Goal: Task Accomplishment & Management: Manage account settings

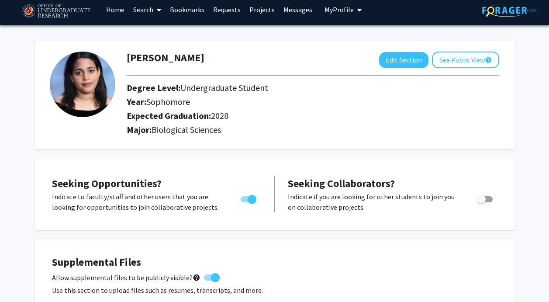
scroll to position [6, 0]
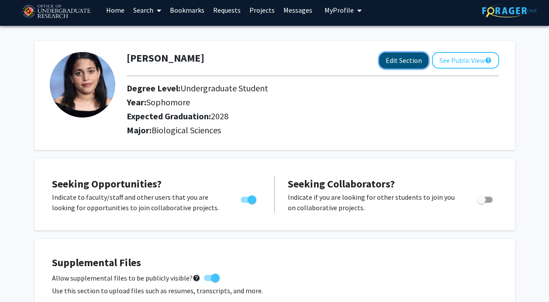
click at [405, 67] on button "Edit Section" at bounding box center [403, 60] width 49 height 16
select select "sophomore"
select select "2028"
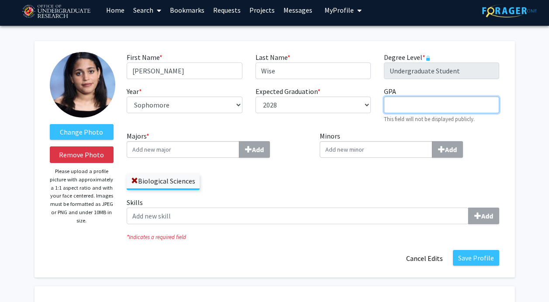
click at [433, 108] on input "GPA required" at bounding box center [441, 105] width 115 height 17
type input "3.7"
click at [239, 151] on input "Minors Add" at bounding box center [183, 149] width 113 height 17
click at [212, 150] on input "Majors * Add" at bounding box center [183, 149] width 113 height 17
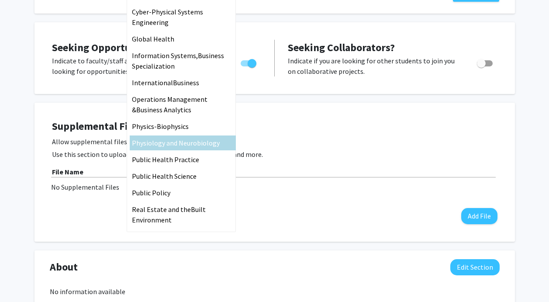
scroll to position [207, 0]
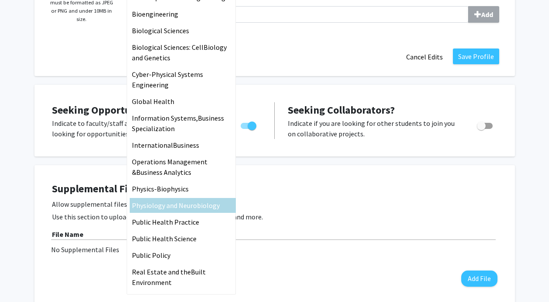
type input "B"
click at [174, 205] on span "Physiology and Neuro" at bounding box center [164, 205] width 65 height 9
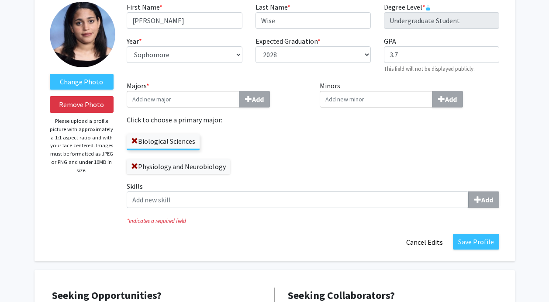
scroll to position [58, 0]
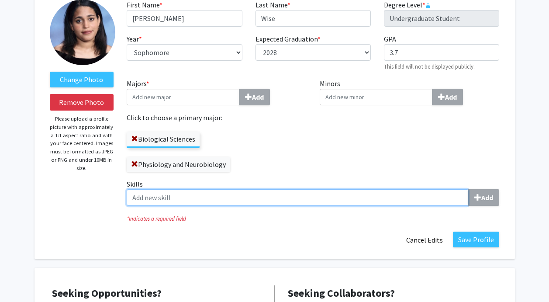
click at [166, 198] on input "Skills Add" at bounding box center [298, 197] width 342 height 17
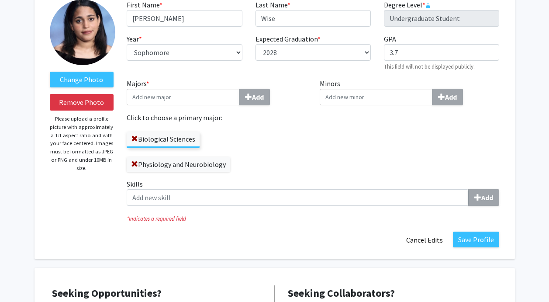
click at [215, 210] on div "Skills Add" at bounding box center [313, 196] width 386 height 34
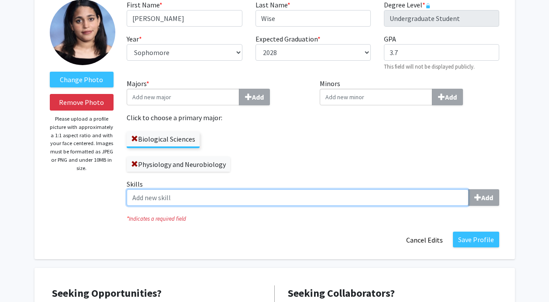
click at [180, 196] on input "Skills Add" at bounding box center [298, 197] width 342 height 17
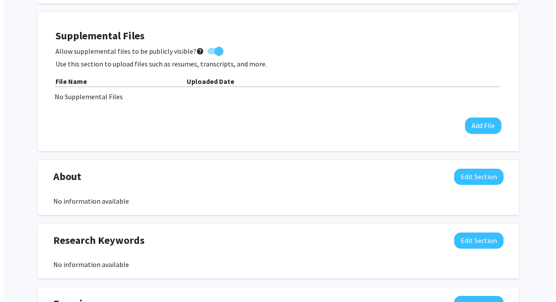
scroll to position [393, 0]
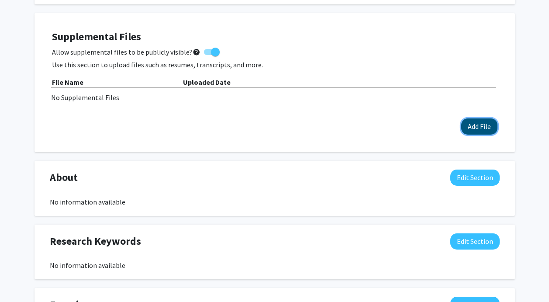
click at [472, 123] on button "Add File" at bounding box center [479, 126] width 36 height 16
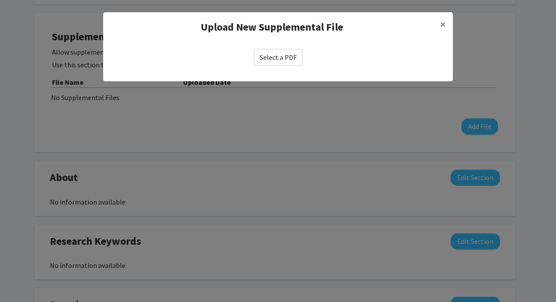
click at [281, 55] on label "Select a PDF" at bounding box center [278, 57] width 49 height 17
click at [0, 0] on input "Select a PDF" at bounding box center [0, 0] width 0 height 0
select select "custom"
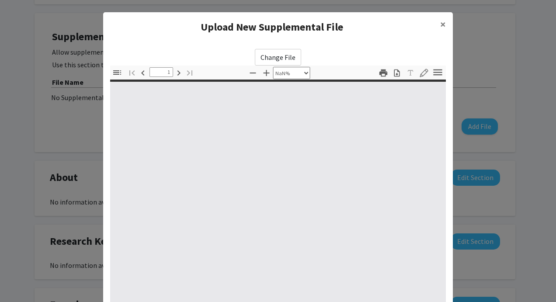
type input "0"
select select "custom"
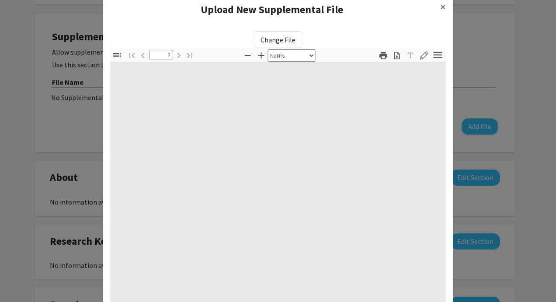
type input "1"
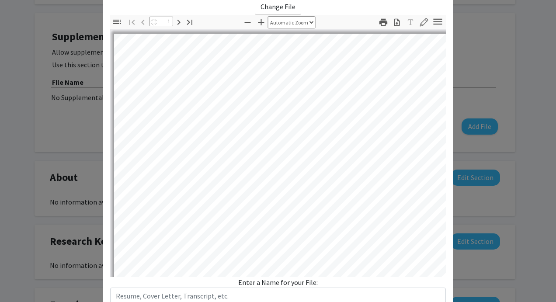
select select "auto"
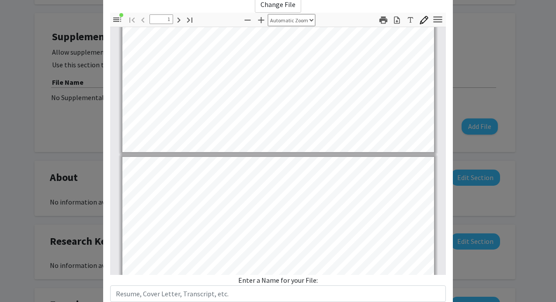
type input "2"
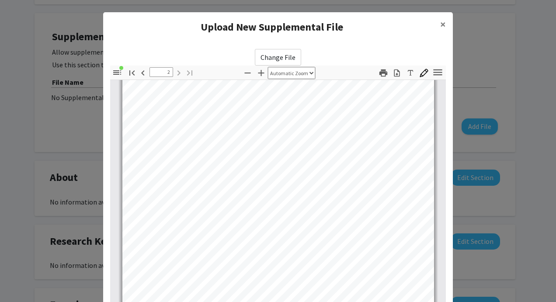
scroll to position [112, 0]
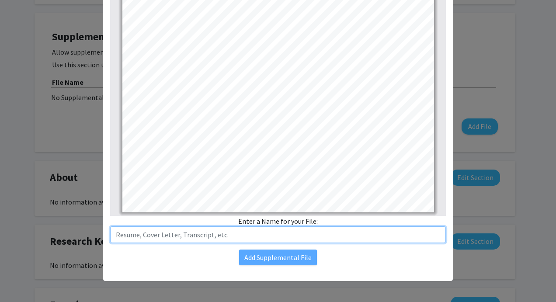
click at [239, 235] on input "text" at bounding box center [278, 234] width 336 height 17
type input "Resume"
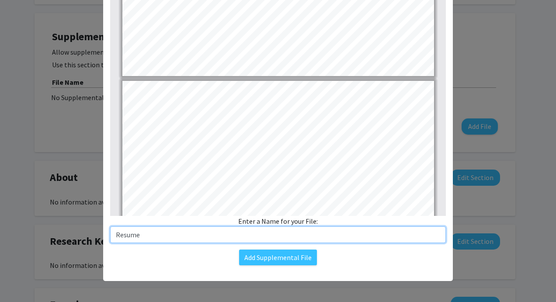
type input "1"
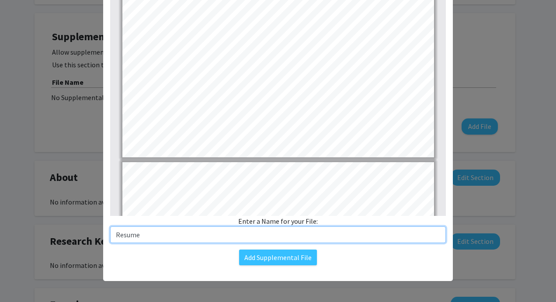
scroll to position [0, 0]
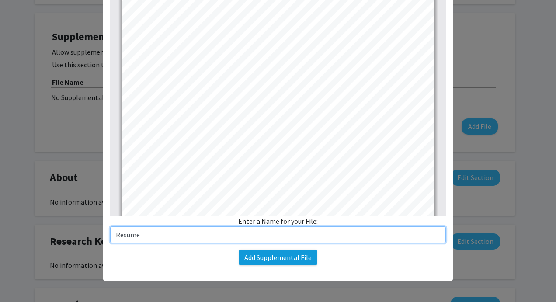
type input "Resume"
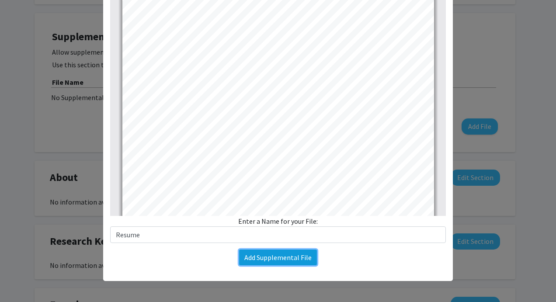
click at [292, 260] on button "Add Supplemental File" at bounding box center [278, 258] width 78 height 16
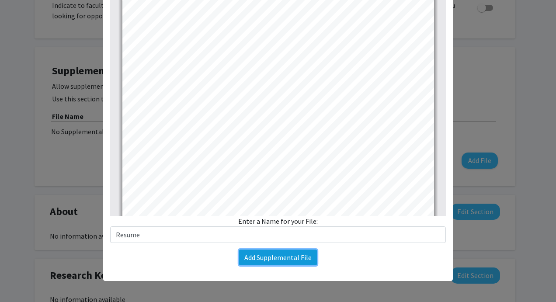
select select "sophomore"
select select "2028"
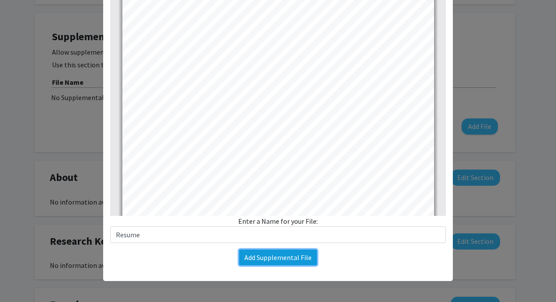
click at [252, 263] on button "Add Supplemental File" at bounding box center [278, 258] width 78 height 16
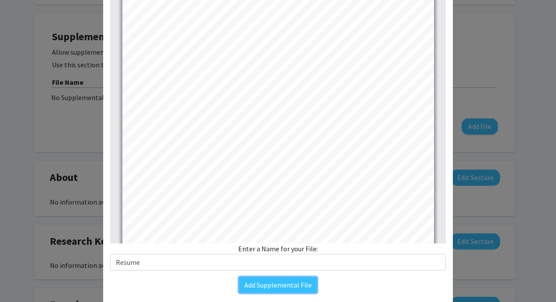
scroll to position [112, 0]
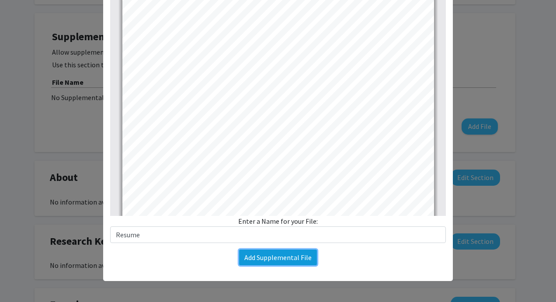
click at [283, 257] on button "Add Supplemental File" at bounding box center [278, 258] width 78 height 16
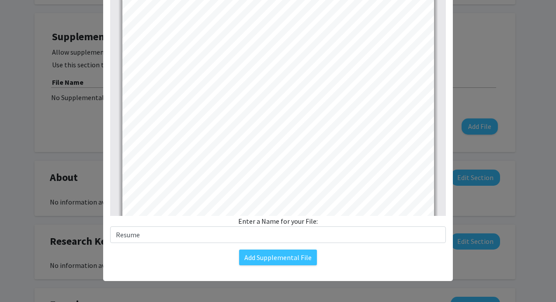
click at [474, 189] on modal-container "Upload New Supplemental File × Change File Thumbnails Document Outline Attachme…" at bounding box center [278, 151] width 556 height 302
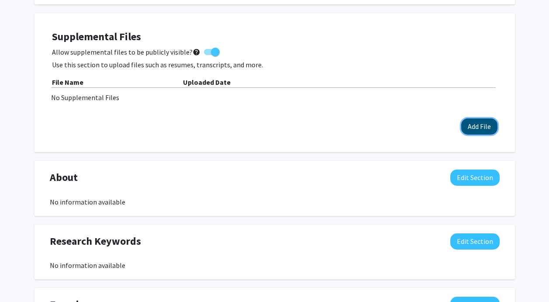
click at [469, 127] on button "Add File" at bounding box center [479, 126] width 36 height 16
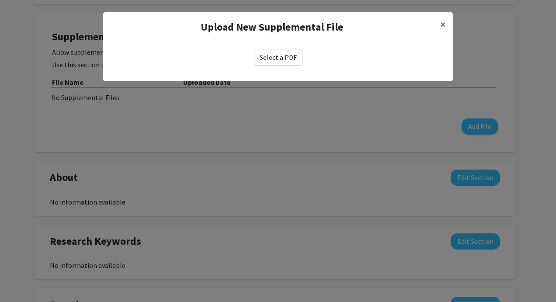
click at [269, 53] on label "Select a PDF" at bounding box center [278, 57] width 49 height 17
click at [0, 0] on input "Select a PDF" at bounding box center [0, 0] width 0 height 0
select select "custom"
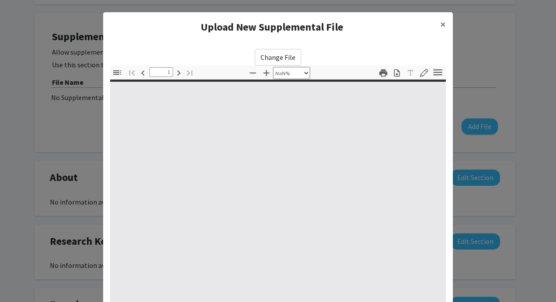
type input "0"
select select "custom"
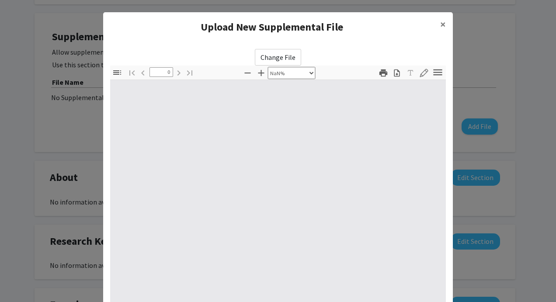
type input "1"
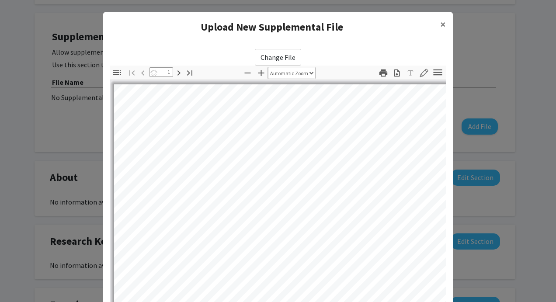
select select "auto"
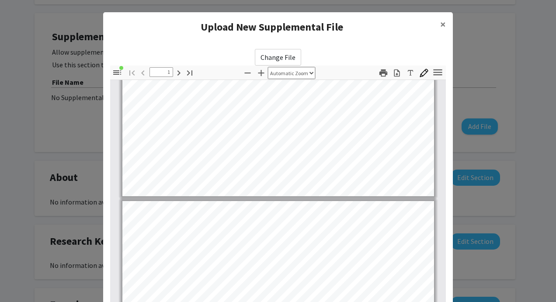
type input "2"
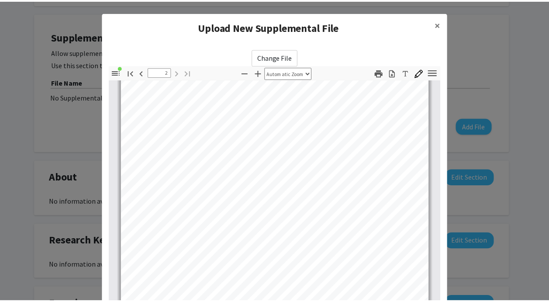
scroll to position [112, 0]
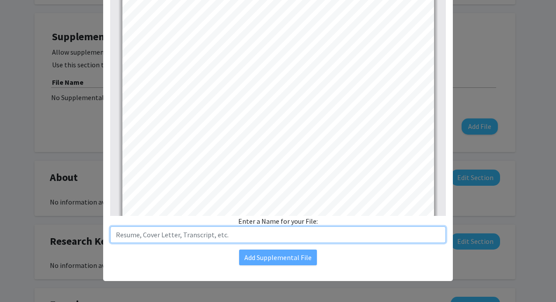
click at [187, 235] on input "text" at bounding box center [278, 234] width 336 height 17
type input "Resume"
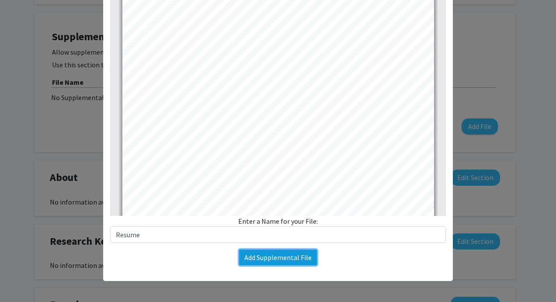
click at [258, 260] on button "Add Supplemental File" at bounding box center [278, 258] width 78 height 16
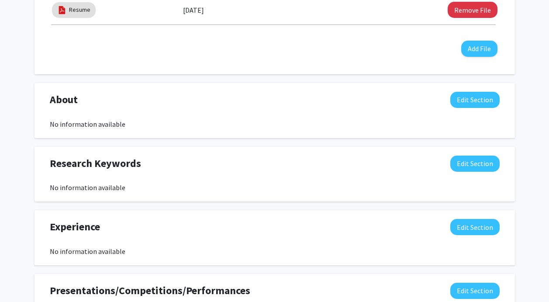
scroll to position [452, 0]
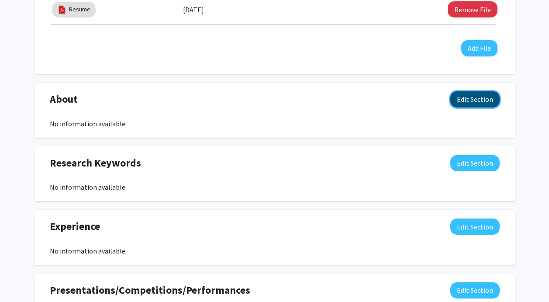
click at [469, 101] on button "Edit Section" at bounding box center [475, 99] width 49 height 16
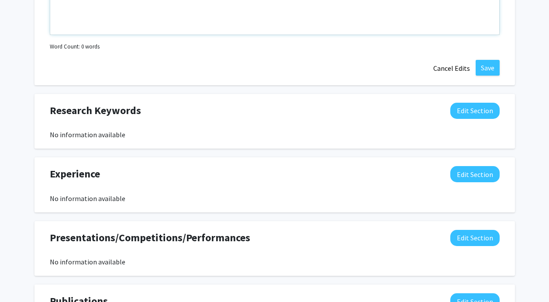
scroll to position [698, 0]
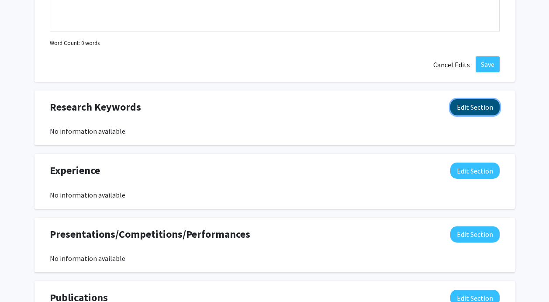
click at [461, 112] on button "Edit Section" at bounding box center [475, 107] width 49 height 16
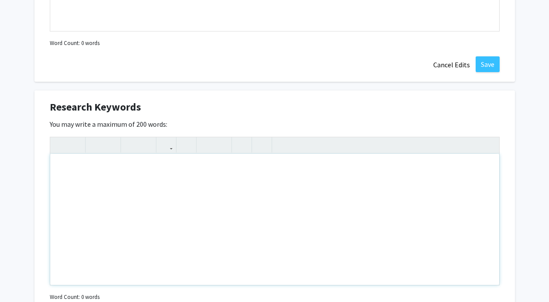
click at [151, 214] on div "Note to users with screen readers: Please deactivate our accessibility plugin f…" at bounding box center [274, 219] width 449 height 131
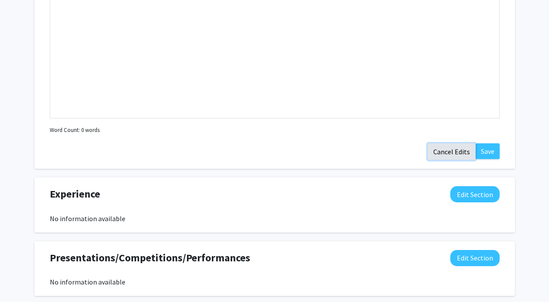
click at [451, 149] on button "Cancel Edits" at bounding box center [452, 151] width 48 height 17
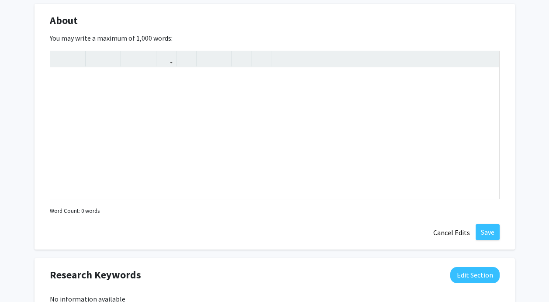
scroll to position [505, 0]
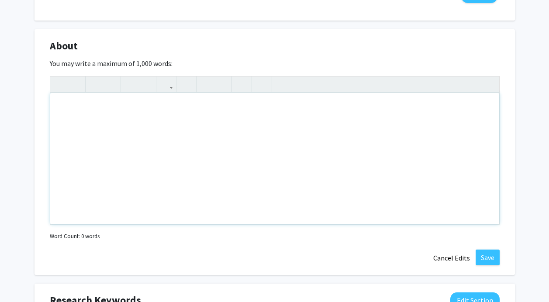
click at [146, 135] on div "Note to users with screen readers: Please deactivate our accessibility plugin f…" at bounding box center [274, 158] width 449 height 131
paste div "Note to users with screen readers: Please deactivate our accessibility plugin f…"
type textarea "<p>I am a first-year college student passionate about exploring the healthcare …"
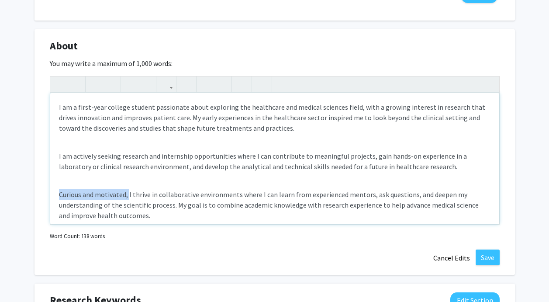
drag, startPoint x: 128, startPoint y: 193, endPoint x: 39, endPoint y: 189, distance: 88.8
click at [39, 189] on div "About Edit Section You may write a maximum of 1,000 words: I am a first-year co…" at bounding box center [275, 152] width 481 height 246
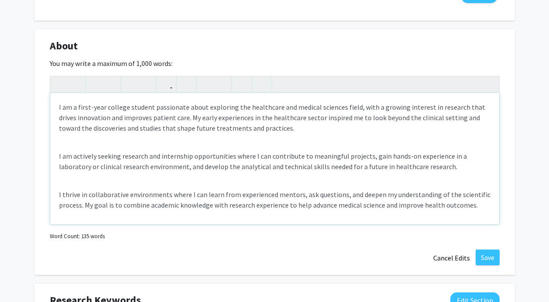
scroll to position [2, 0]
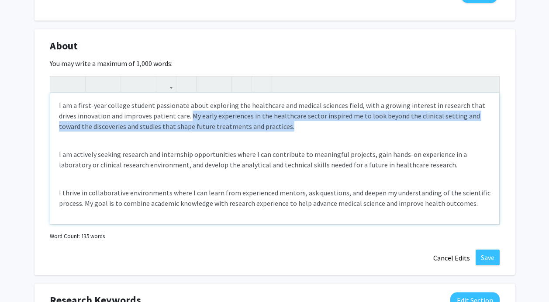
drag, startPoint x: 302, startPoint y: 129, endPoint x: 189, endPoint y: 114, distance: 114.1
click at [189, 114] on p "I am a first-year college student passionate about exploring the healthcare and…" at bounding box center [275, 115] width 432 height 31
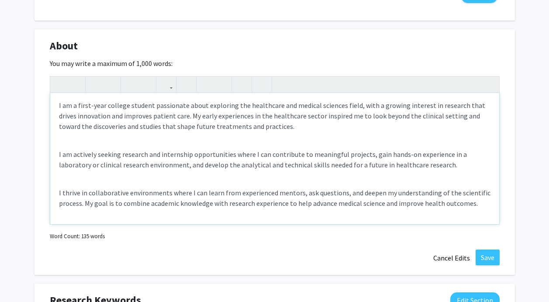
scroll to position [0, 0]
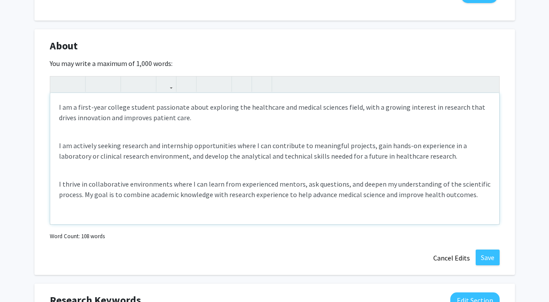
click at [59, 143] on p "I am actively seeking research and internship opportunities where I can contrib…" at bounding box center [275, 150] width 432 height 21
type textarea "<p>I am a first-year college student passionate about exploring the healthcare …"
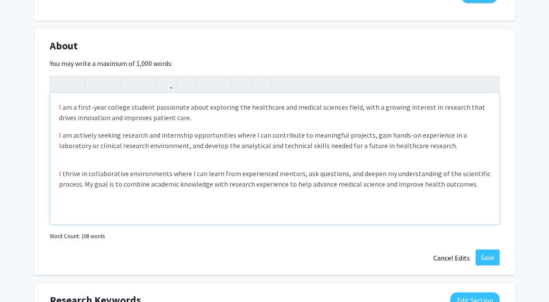
click at [62, 130] on p "I am actively seeking research and internship opportunities where I can contrib…" at bounding box center [275, 140] width 432 height 21
click at [58, 177] on div "I am a first-year college student passionate about exploring the healthcare and…" at bounding box center [274, 158] width 449 height 131
type textarea "<p>I am a first-year college student passionate about exploring the healthcare …"
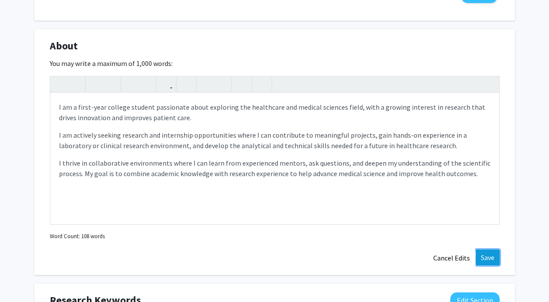
click at [490, 260] on button "Save" at bounding box center [488, 258] width 24 height 16
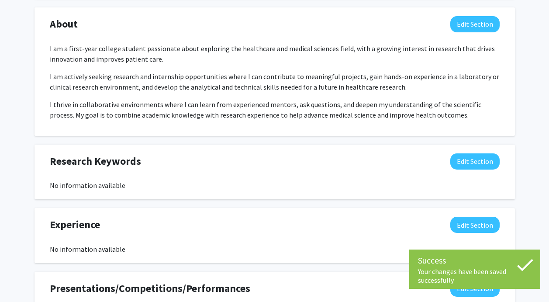
scroll to position [528, 0]
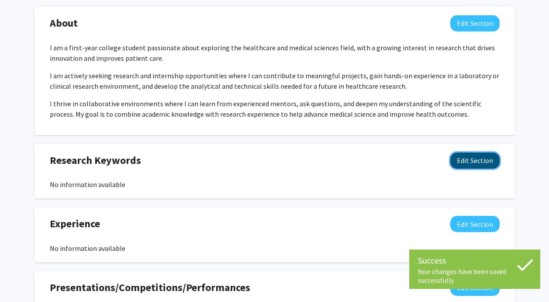
click at [478, 163] on button "Edit Section" at bounding box center [475, 160] width 49 height 16
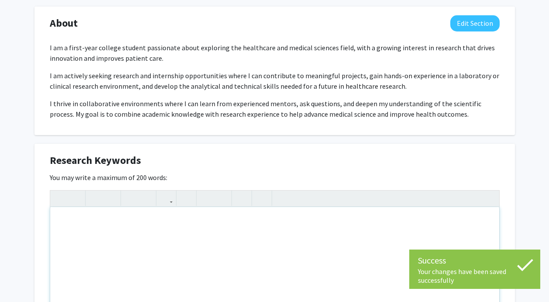
click at [306, 272] on div "Note to users with screen readers: Please deactivate our accessibility plugin f…" at bounding box center [274, 272] width 449 height 131
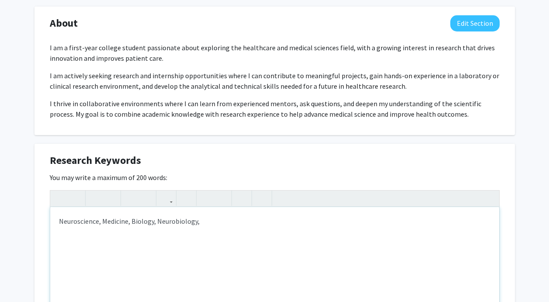
scroll to position [617, 0]
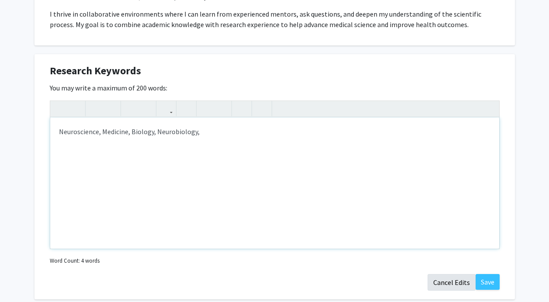
type textarea "Neuroscience, Medicine, Biology, Neurobiology"
click at [493, 282] on button "Save" at bounding box center [488, 282] width 24 height 16
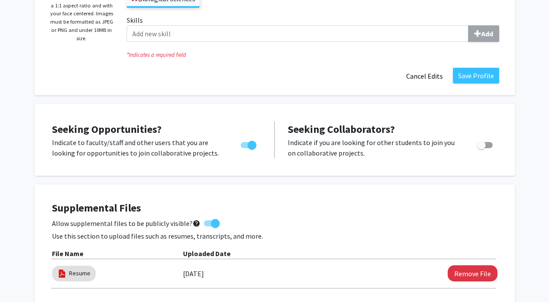
scroll to position [0, 0]
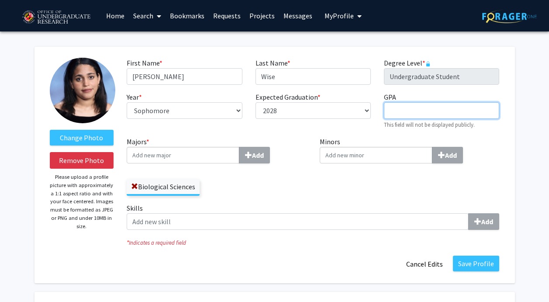
click at [412, 109] on input "GPA required" at bounding box center [441, 110] width 115 height 17
type input "3.7"
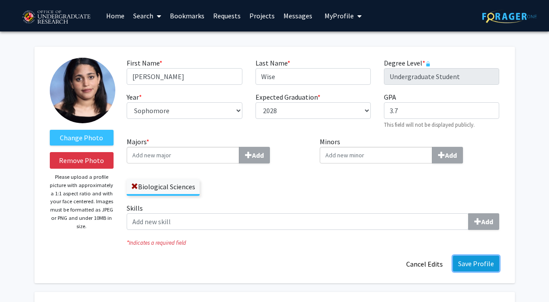
click at [474, 268] on button "Save Profile" at bounding box center [476, 264] width 46 height 16
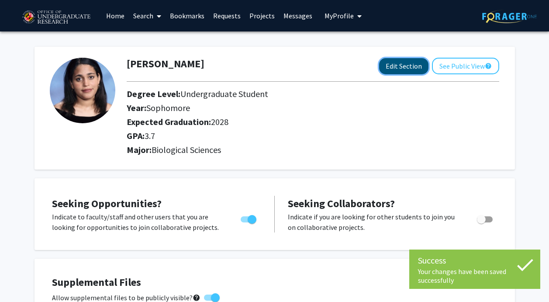
click at [404, 67] on button "Edit Section" at bounding box center [403, 66] width 49 height 16
select select "sophomore"
select select "2028"
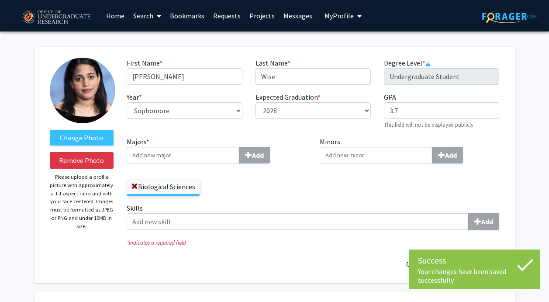
click at [187, 149] on input "Majors * Add" at bounding box center [183, 155] width 113 height 17
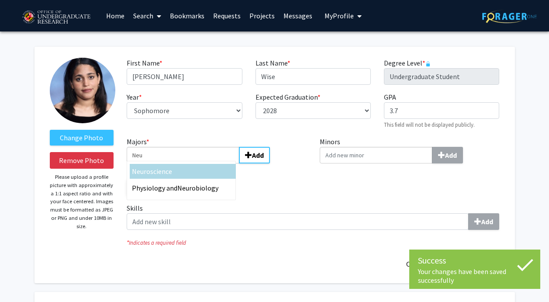
type input "Neu"
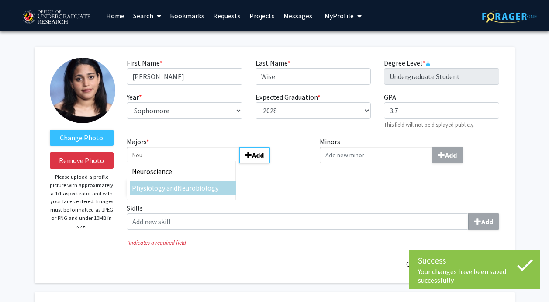
click at [209, 190] on span "robiology" at bounding box center [203, 188] width 29 height 9
click at [209, 163] on input "Neu" at bounding box center [183, 155] width 113 height 17
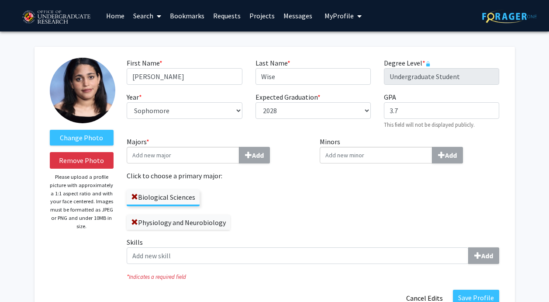
scroll to position [15, 0]
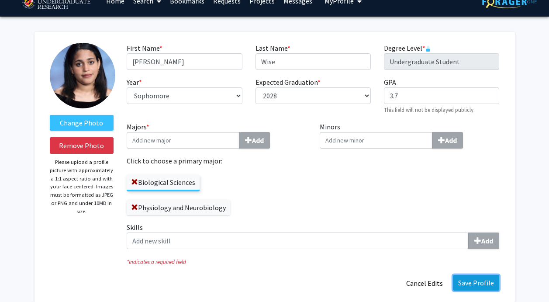
click at [473, 281] on button "Save Profile" at bounding box center [476, 283] width 46 height 16
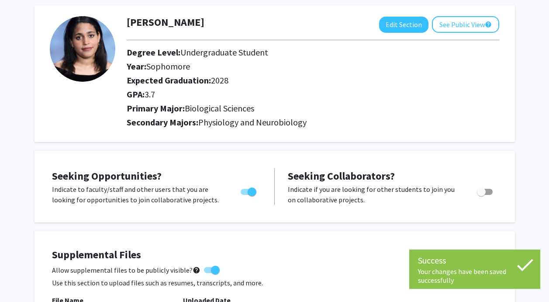
scroll to position [0, 0]
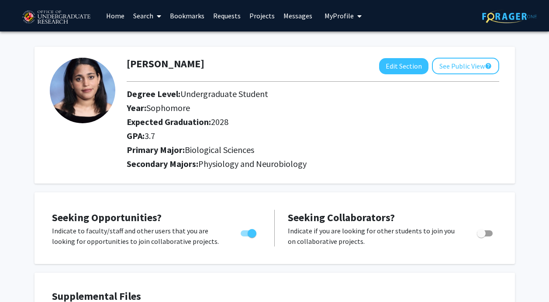
click at [220, 14] on link "Requests" at bounding box center [227, 15] width 36 height 31
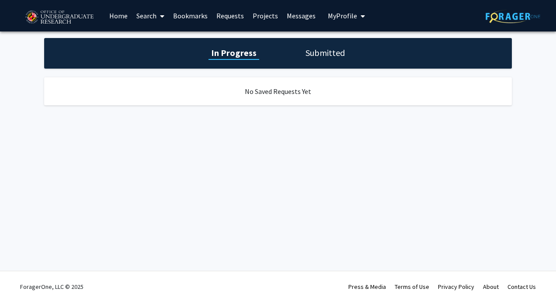
click at [187, 16] on link "Bookmarks" at bounding box center [190, 15] width 43 height 31
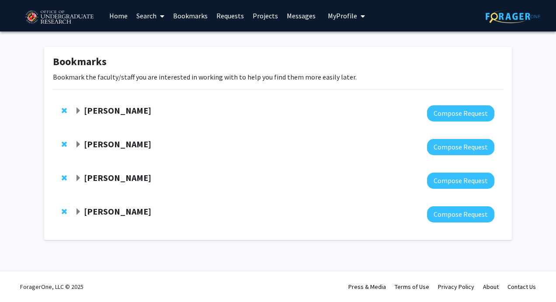
click at [121, 114] on strong "[PERSON_NAME]" at bounding box center [117, 110] width 67 height 11
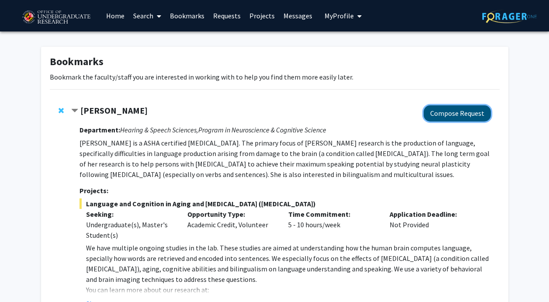
click at [449, 115] on button "Compose Request" at bounding box center [457, 113] width 67 height 16
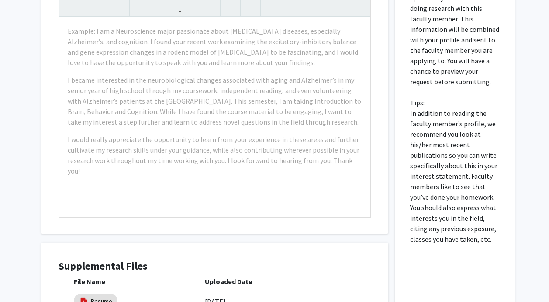
scroll to position [554, 0]
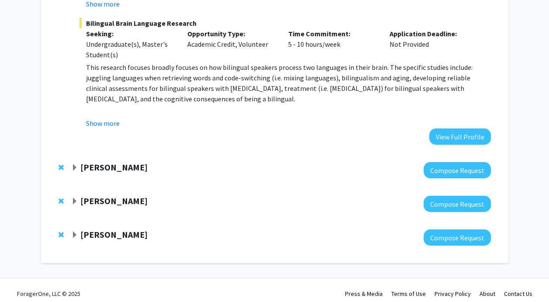
scroll to position [307, 0]
